Goal: Transaction & Acquisition: Book appointment/travel/reservation

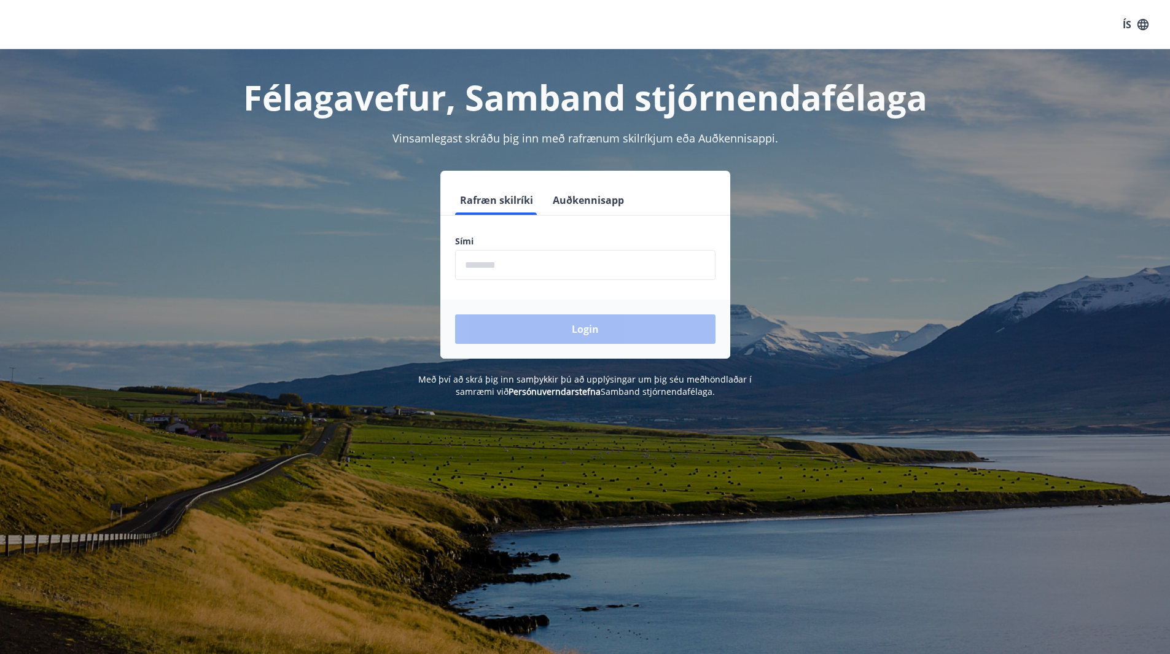
click at [495, 270] on input "phone" at bounding box center [585, 265] width 261 height 30
type input "********"
click at [551, 336] on button "Login" at bounding box center [585, 329] width 261 height 29
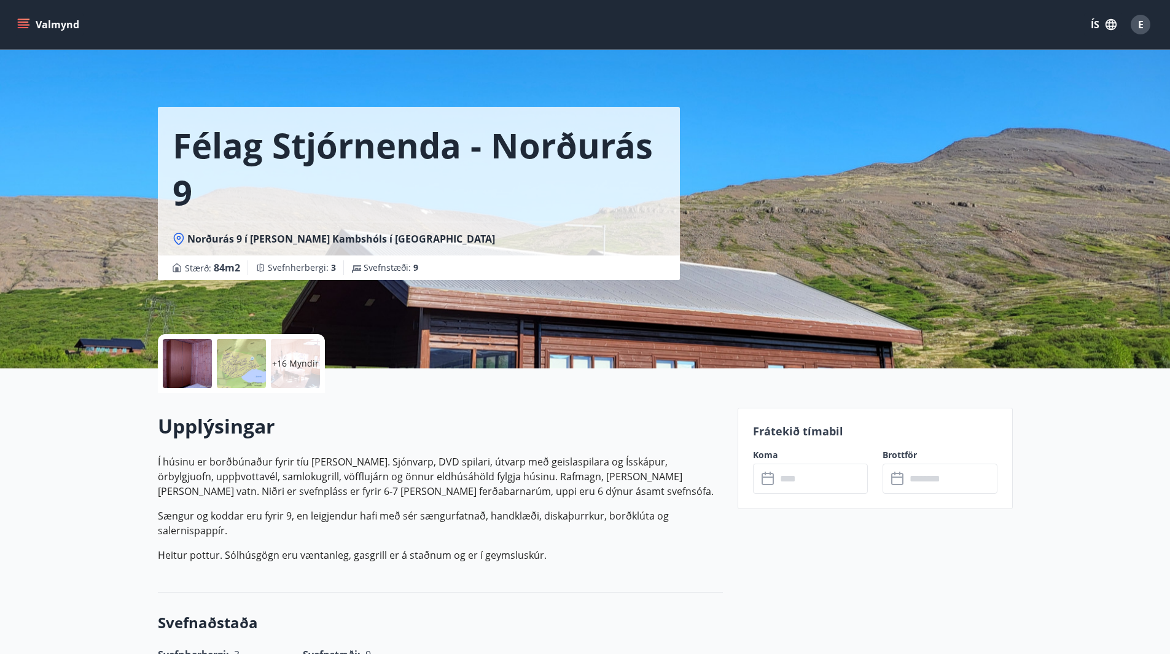
click at [766, 437] on p "Frátekið tímabil" at bounding box center [875, 431] width 245 height 16
click at [766, 485] on icon at bounding box center [769, 479] width 15 height 15
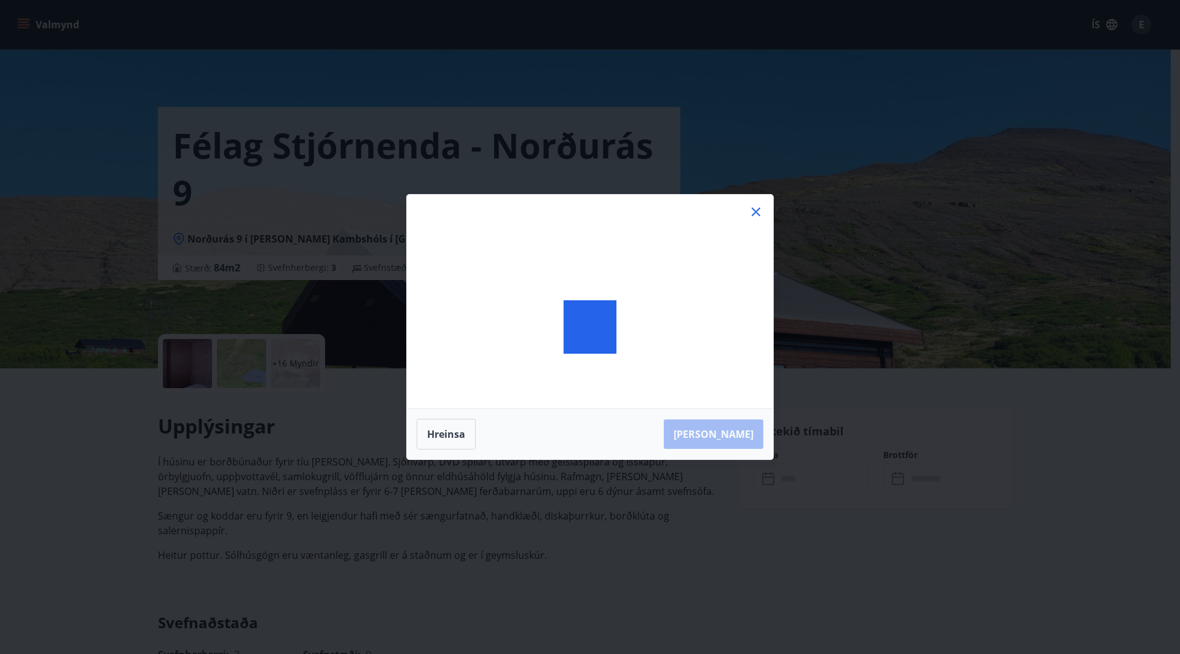
click at [766, 485] on div "Hreinsa Taka Frá" at bounding box center [590, 327] width 1180 height 654
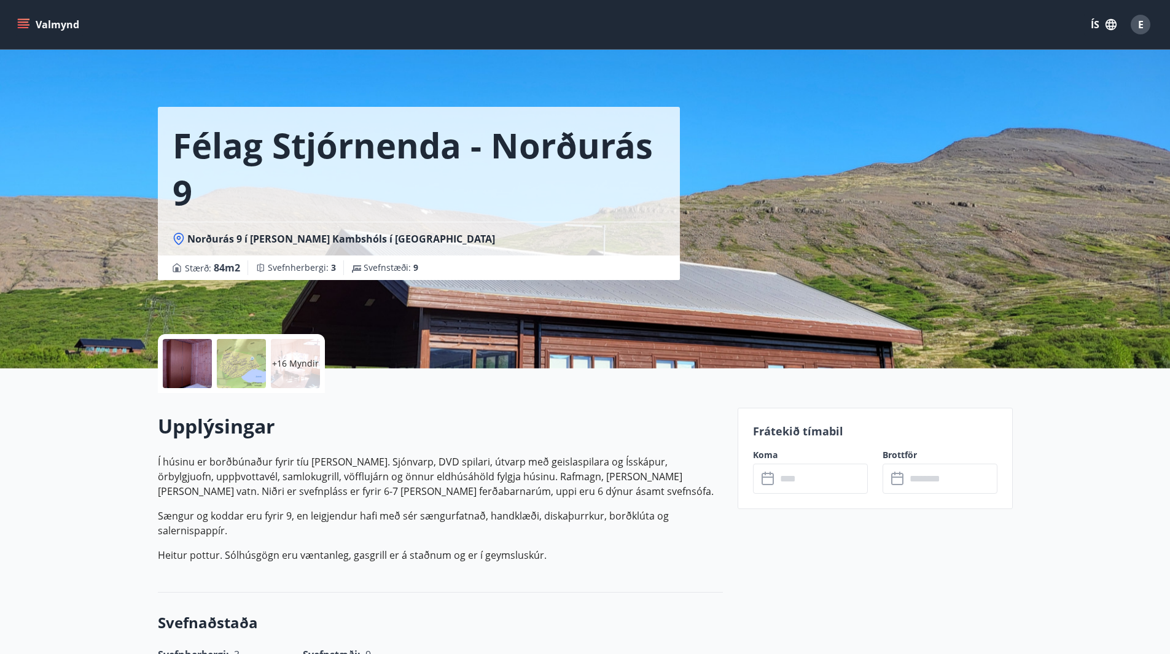
click at [803, 433] on p "Frátekið tímabil" at bounding box center [875, 431] width 245 height 16
click at [896, 451] on label "Brottför" at bounding box center [940, 455] width 115 height 12
click at [896, 452] on label "Brottför" at bounding box center [940, 455] width 115 height 12
click at [841, 477] on input "text" at bounding box center [823, 479] width 92 height 30
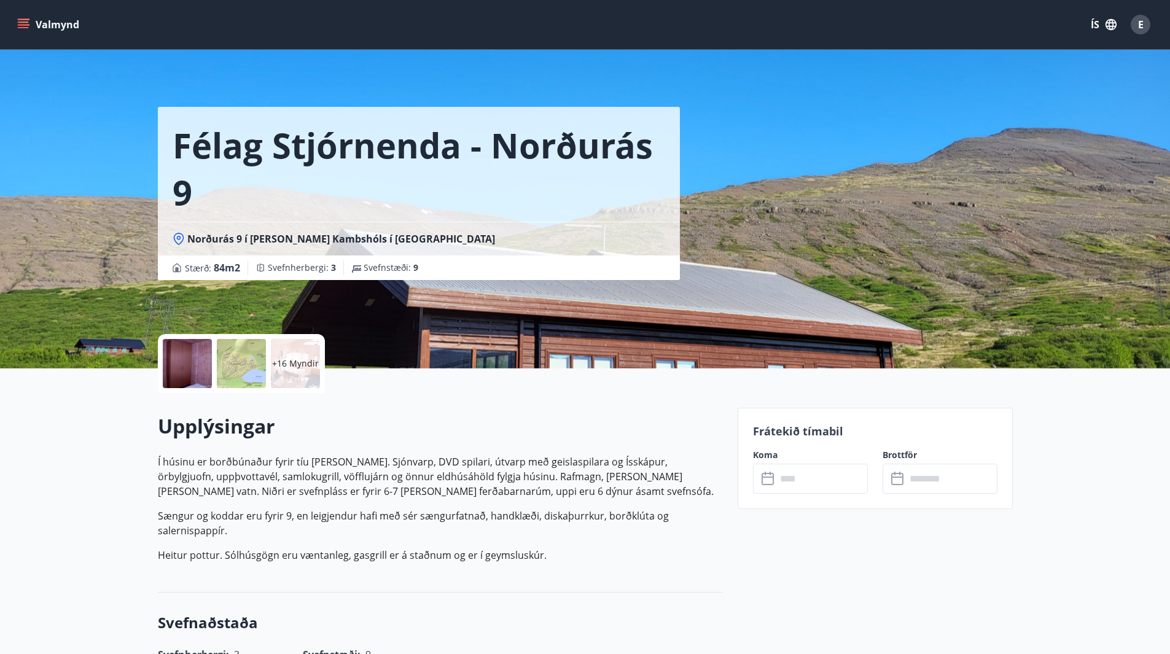
click at [433, 192] on h1 "Félag Stjórnenda - Norðurás 9" at bounding box center [419, 168] width 493 height 93
click at [353, 135] on h1 "Félag Stjórnenda - Norðurás 9" at bounding box center [419, 168] width 493 height 93
click at [303, 146] on h1 "Félag Stjórnenda - Norðurás 9" at bounding box center [419, 168] width 493 height 93
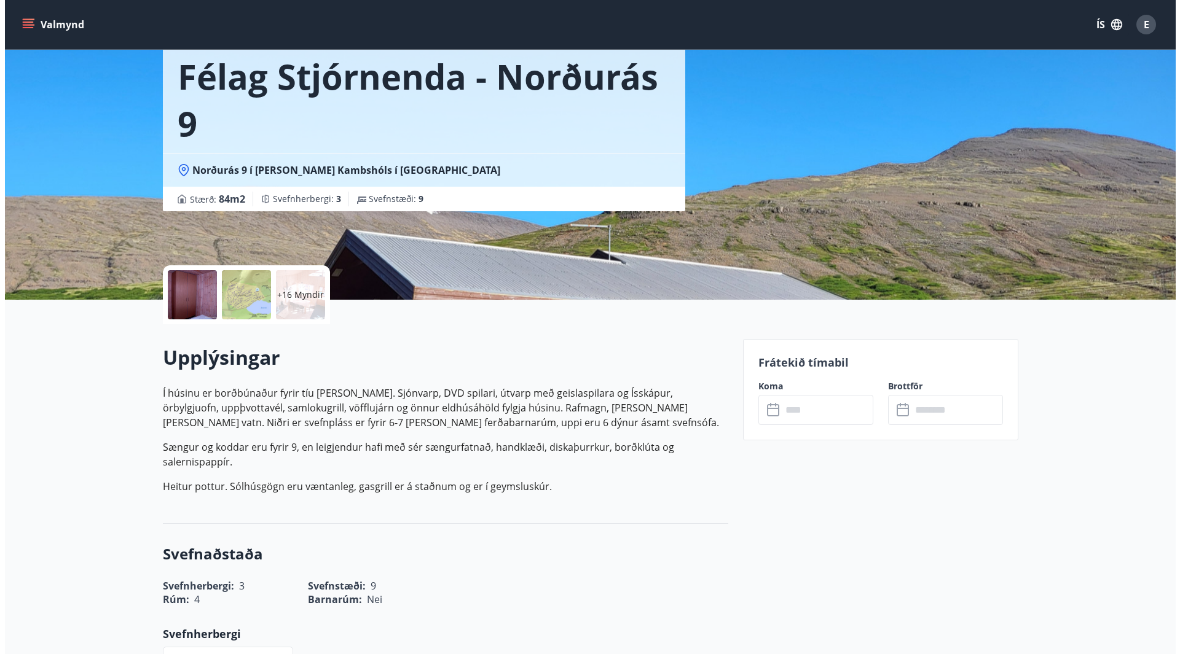
scroll to position [66, 0]
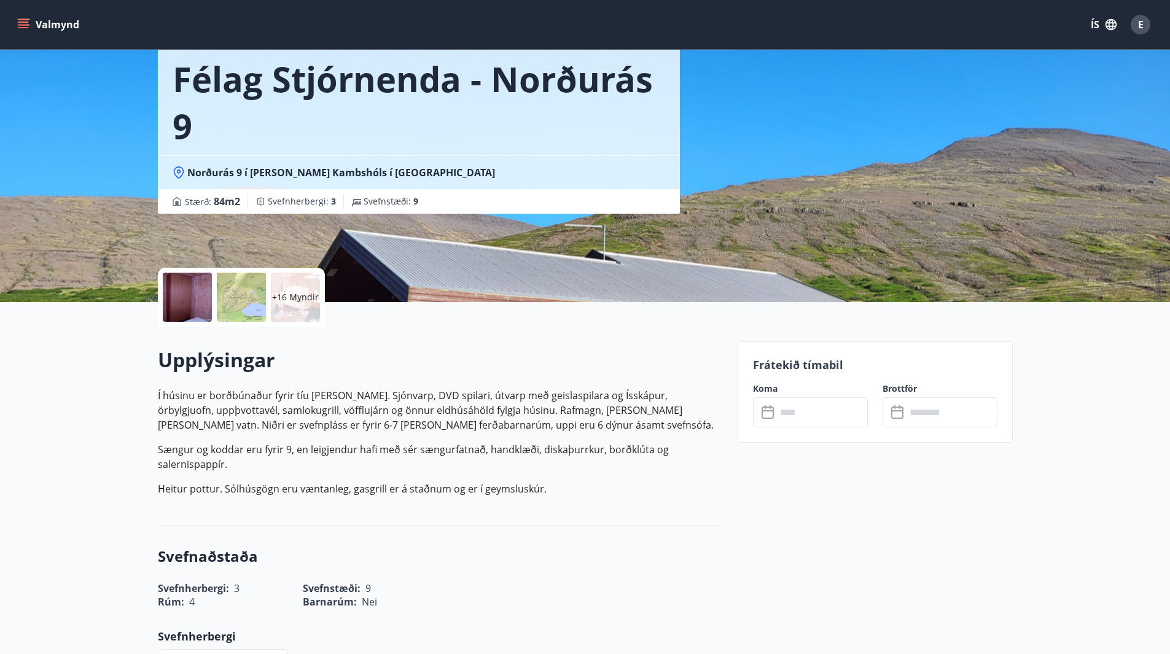
click at [770, 364] on p "Frátekið tímabil" at bounding box center [875, 365] width 245 height 16
click at [768, 417] on icon at bounding box center [769, 413] width 15 height 15
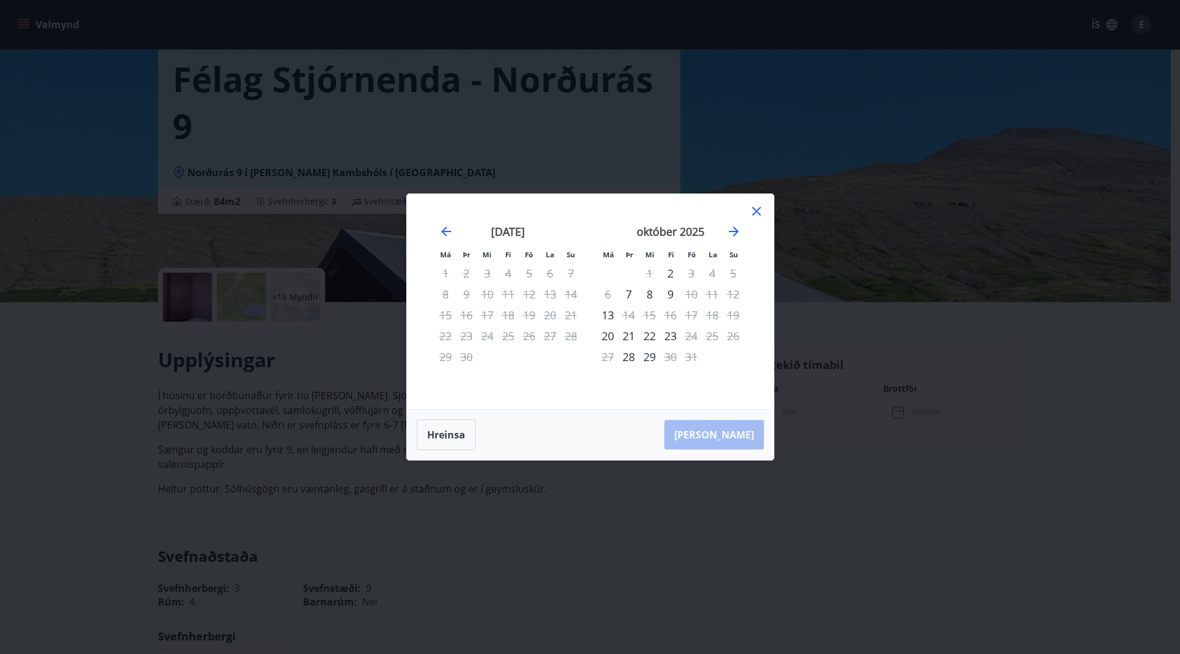
click at [533, 339] on div "26" at bounding box center [529, 336] width 21 height 21
click at [531, 340] on div "26" at bounding box center [529, 336] width 21 height 21
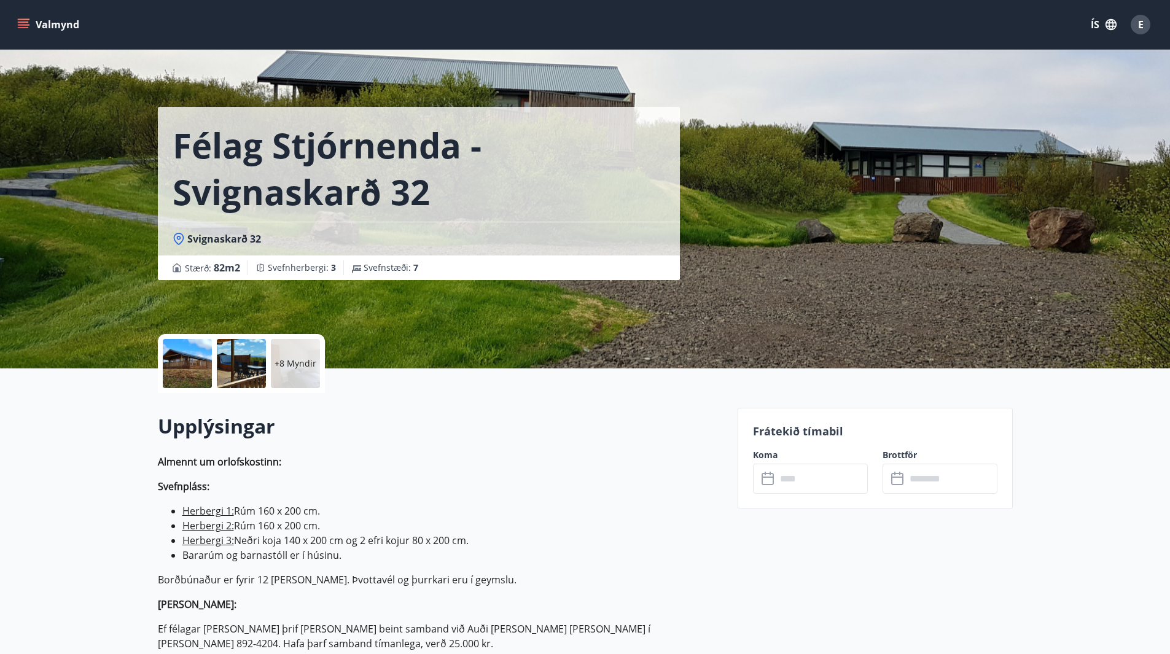
click at [771, 476] on icon at bounding box center [769, 479] width 15 height 15
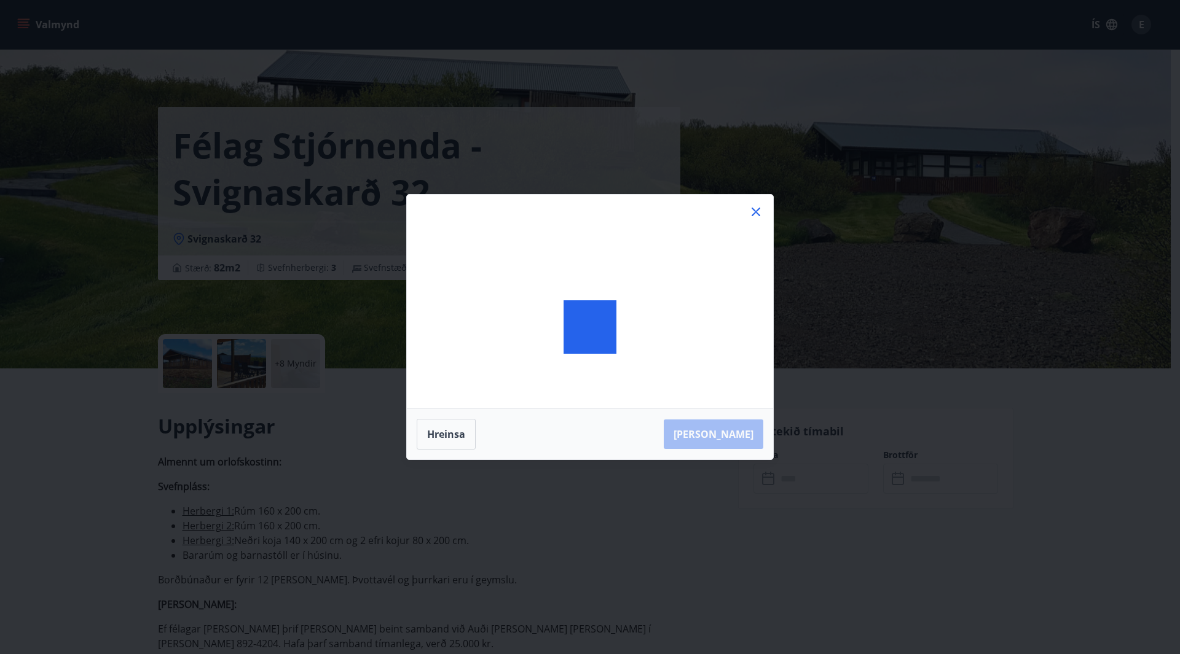
click at [771, 476] on div "Hreinsa Taka Frá" at bounding box center [590, 327] width 1180 height 654
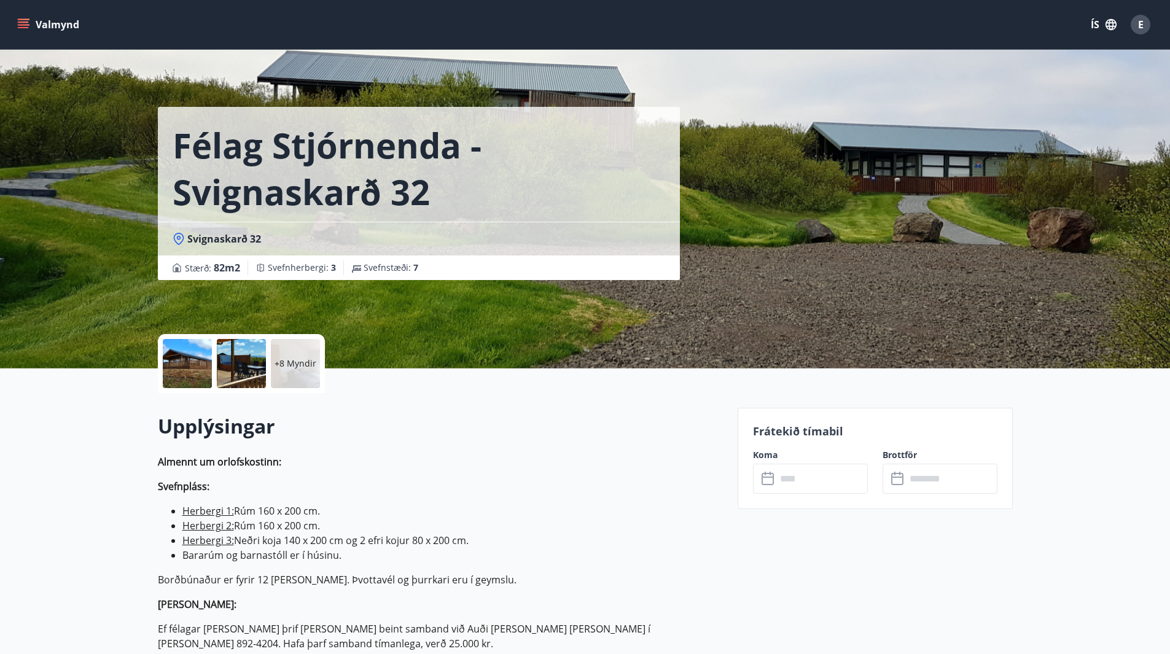
click at [775, 436] on p "Frátekið tímabil" at bounding box center [875, 431] width 245 height 16
click at [765, 457] on label "Koma" at bounding box center [810, 455] width 115 height 12
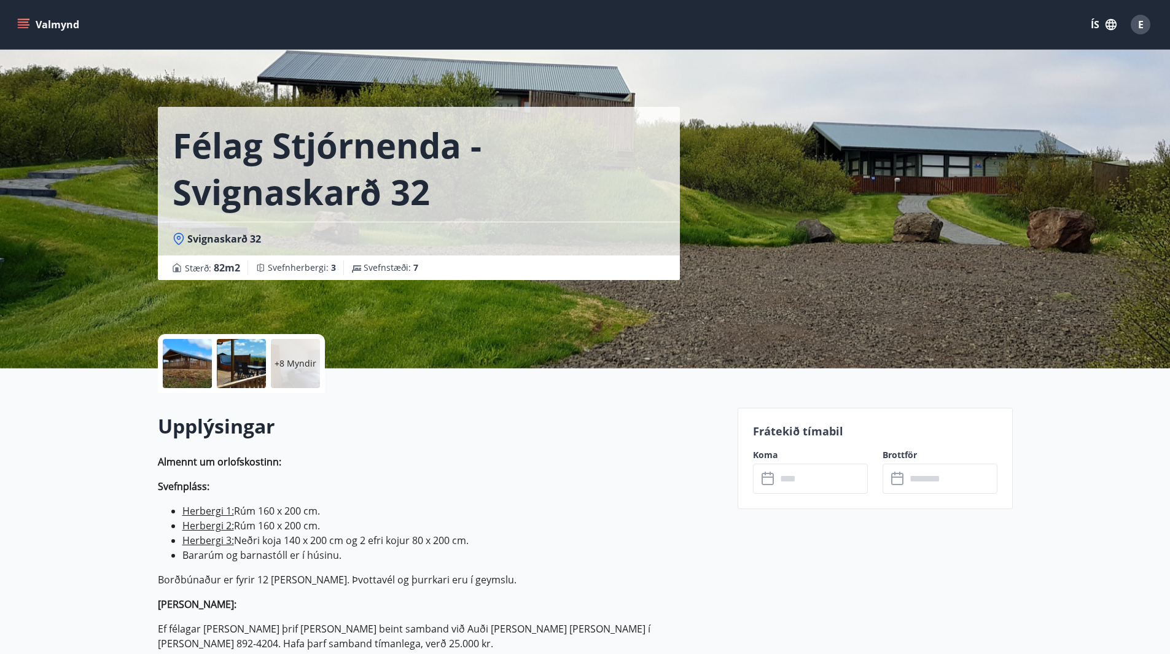
click at [895, 456] on label "Brottför" at bounding box center [940, 455] width 115 height 12
click at [894, 480] on icon at bounding box center [899, 479] width 15 height 15
click at [802, 483] on input "text" at bounding box center [823, 479] width 92 height 30
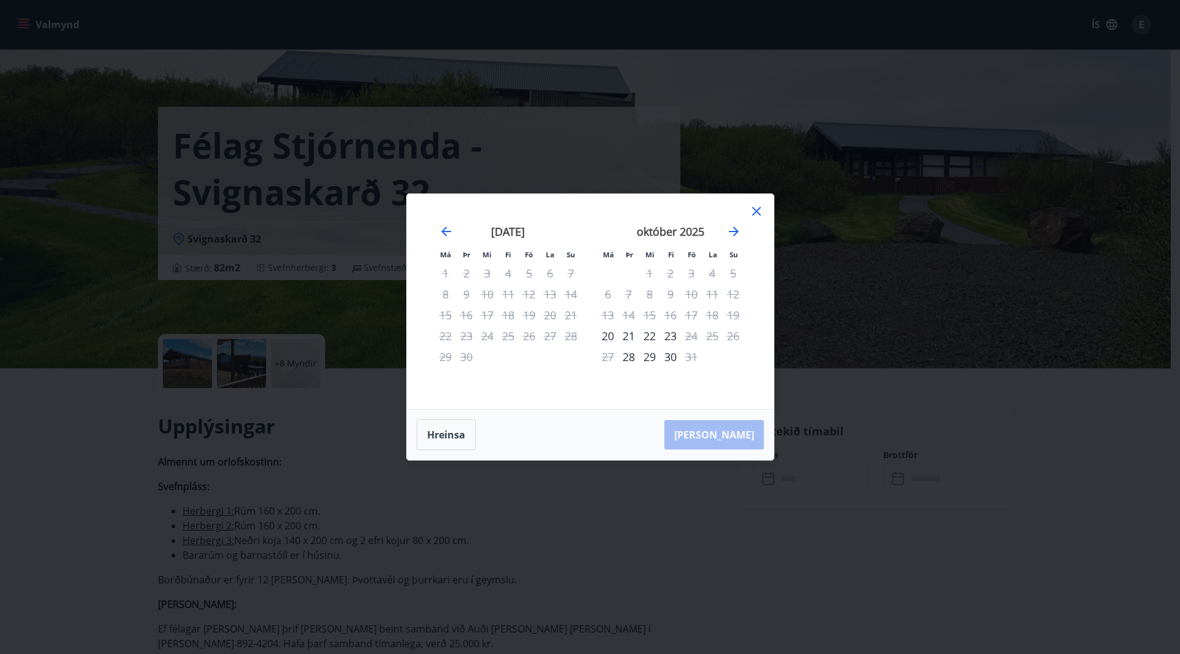
click at [607, 360] on div "27" at bounding box center [607, 357] width 21 height 21
click at [755, 206] on icon at bounding box center [756, 211] width 15 height 15
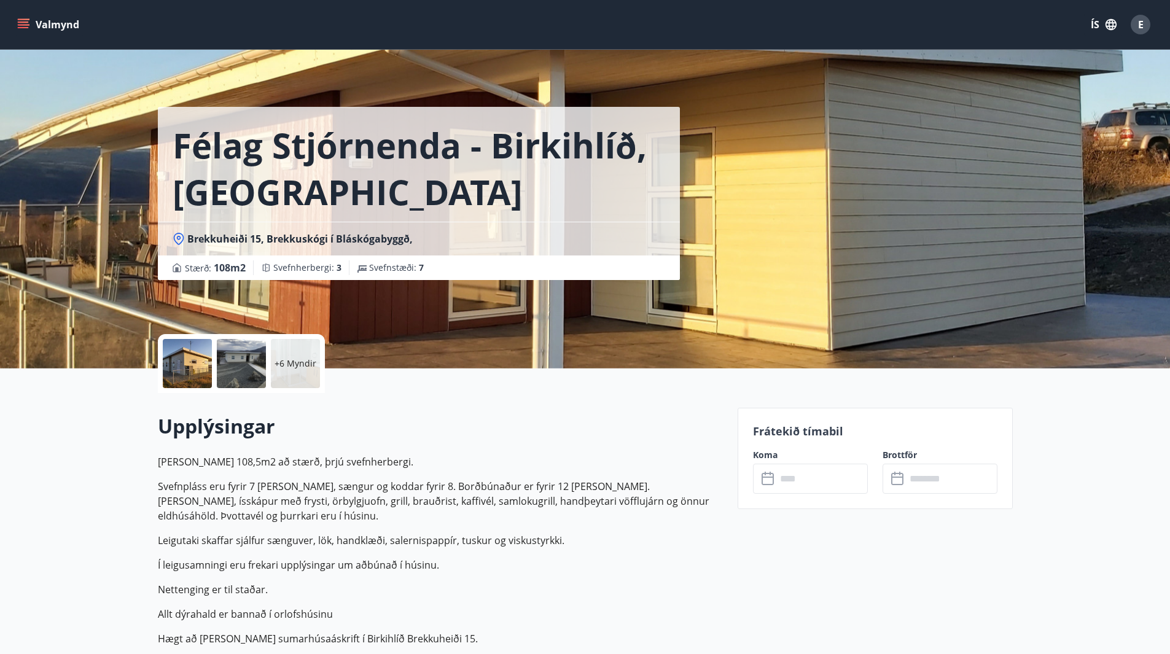
click at [806, 469] on input "text" at bounding box center [823, 479] width 92 height 30
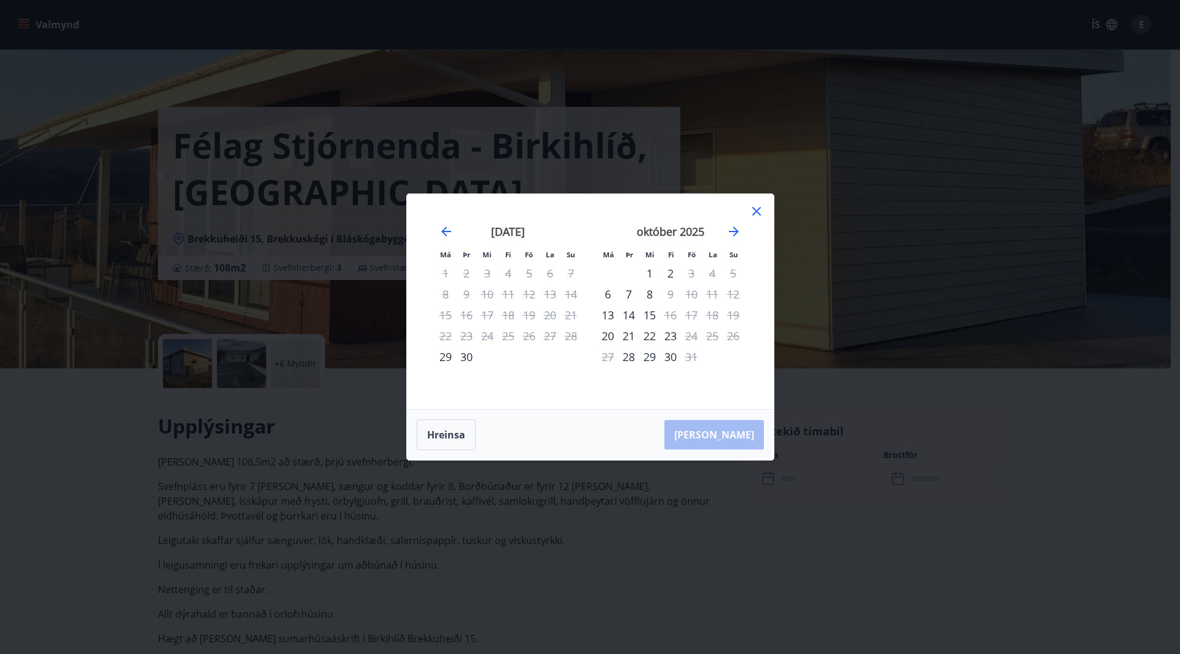
click at [757, 208] on icon at bounding box center [756, 211] width 15 height 15
